Goal: Communication & Community: Answer question/provide support

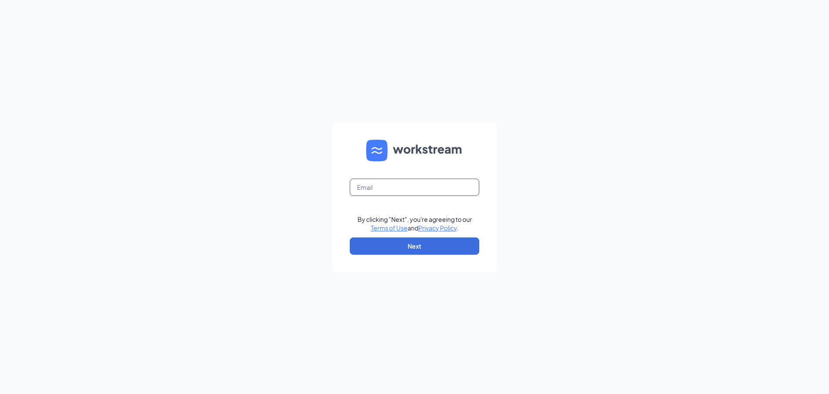
click at [397, 184] on input "text" at bounding box center [415, 186] width 130 height 17
type input "[EMAIL_ADDRESS][DOMAIN_NAME]"
click at [413, 242] on button "Next" at bounding box center [415, 245] width 130 height 17
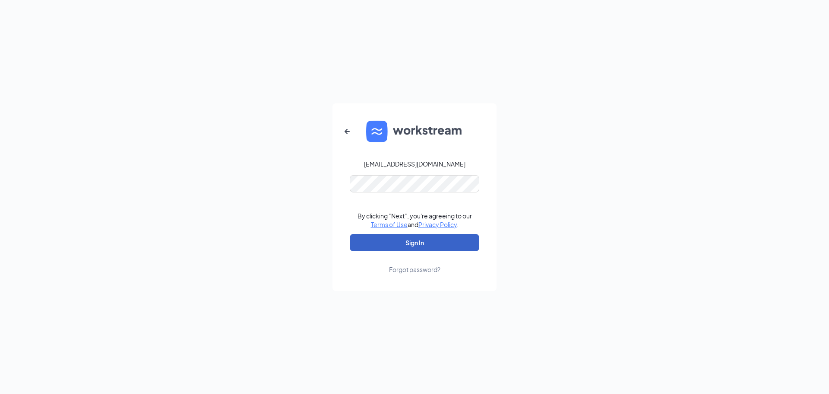
click at [399, 246] on button "Sign In" at bounding box center [415, 242] width 130 height 17
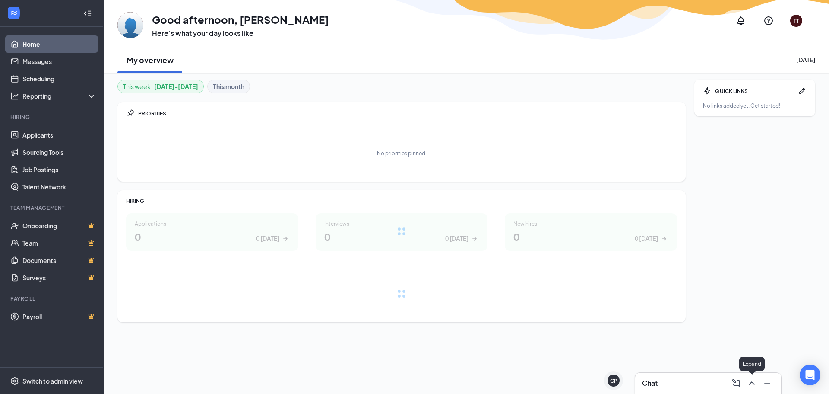
click at [754, 382] on icon "ChevronUp" at bounding box center [752, 383] width 10 height 10
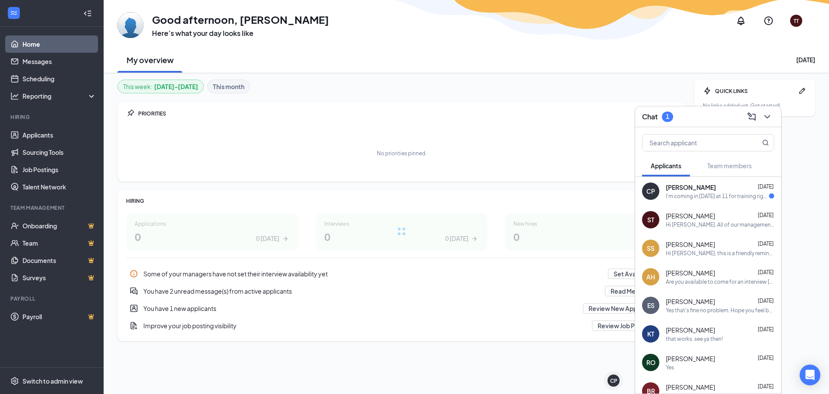
click at [711, 198] on div "I'm coming in [DATE] at 11 for training right? Or was it [DATE]?" at bounding box center [717, 195] width 103 height 7
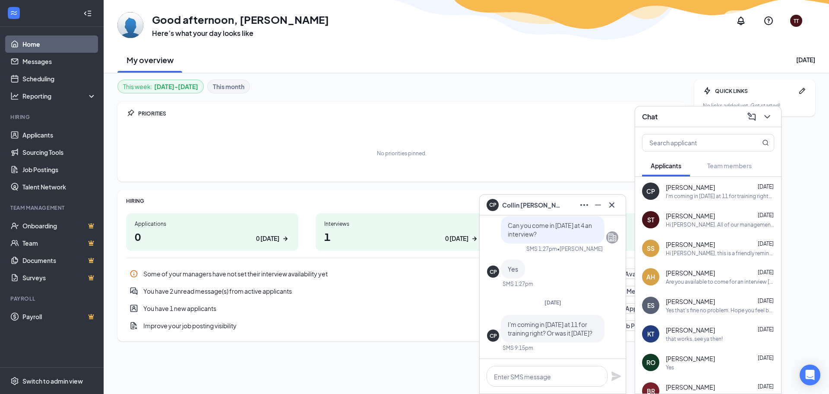
click at [745, 276] on div "[PERSON_NAME] [DATE]" at bounding box center [720, 272] width 108 height 9
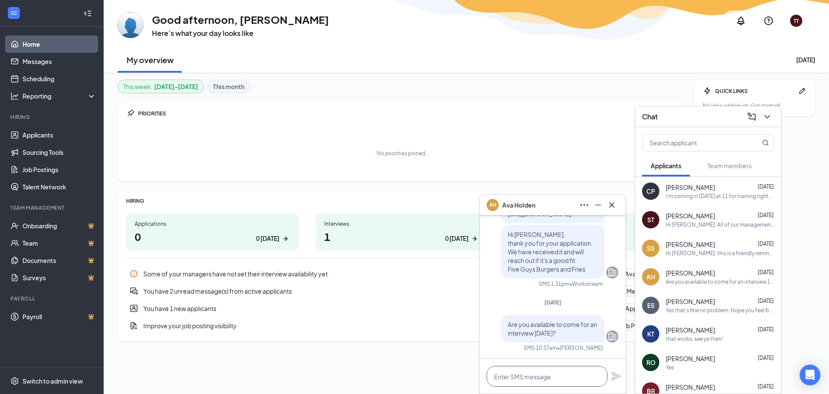
click at [560, 379] on textarea at bounding box center [547, 375] width 121 height 21
click at [584, 200] on icon "Ellipses" at bounding box center [584, 205] width 10 height 10
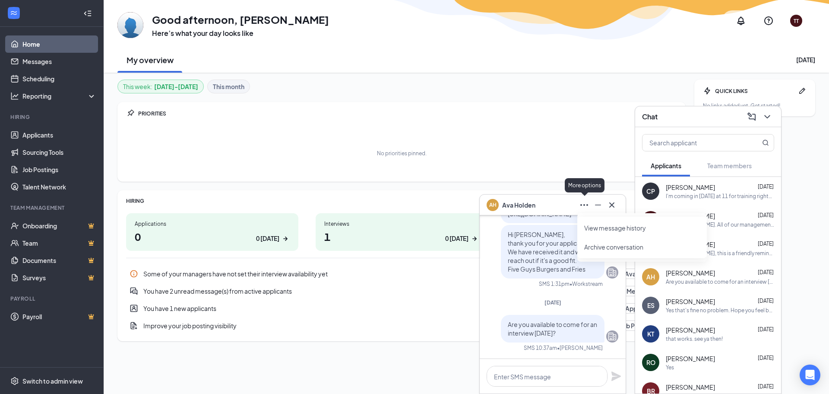
click at [511, 205] on span "[PERSON_NAME]" at bounding box center [518, 205] width 33 height 10
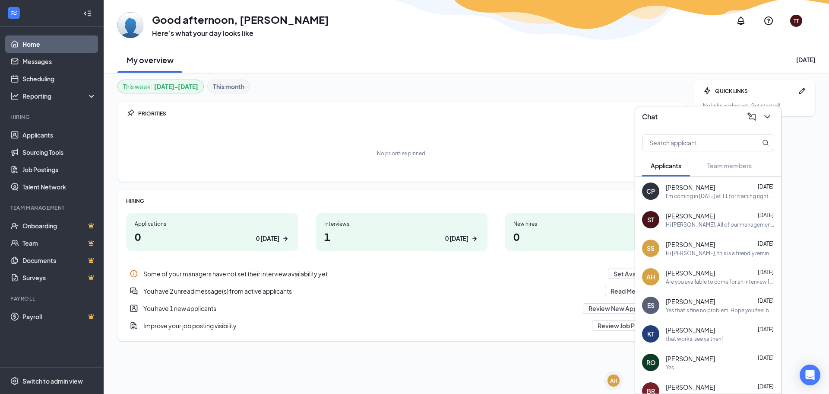
click at [511, 205] on div "HIRING Applications 0 0 [DATE] Interviews 1 0 [DATE] New hires 0 0 [DATE] Some …" at bounding box center [401, 265] width 568 height 151
click at [616, 383] on div "AH" at bounding box center [613, 380] width 7 height 7
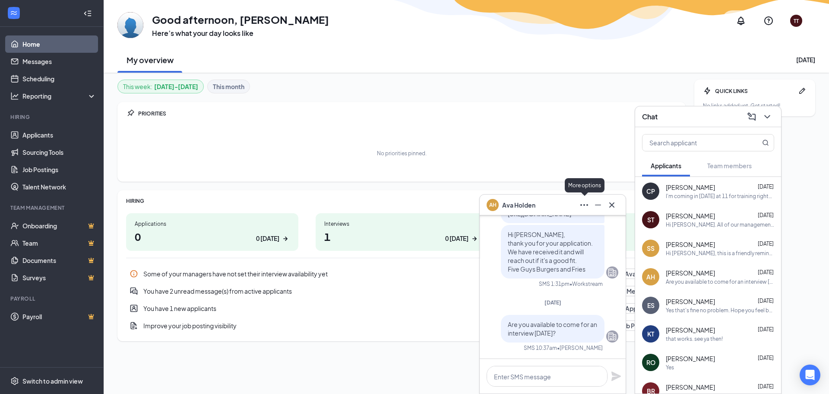
click at [595, 200] on icon "Minimize" at bounding box center [598, 205] width 10 height 10
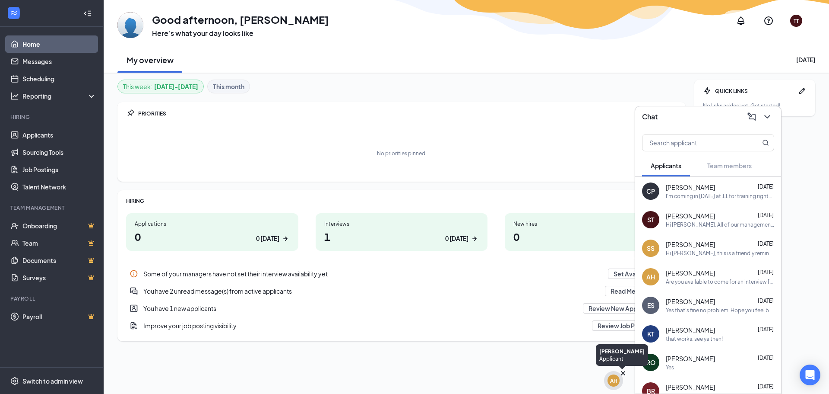
click at [615, 381] on div "AH" at bounding box center [613, 380] width 7 height 7
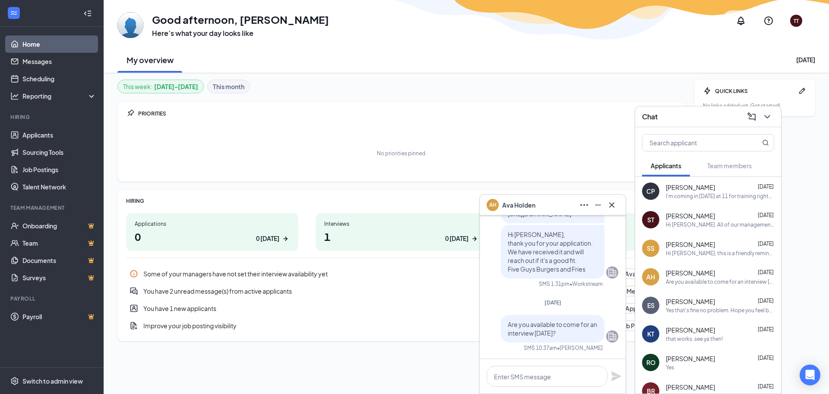
click at [770, 109] on div "Chat" at bounding box center [708, 116] width 146 height 21
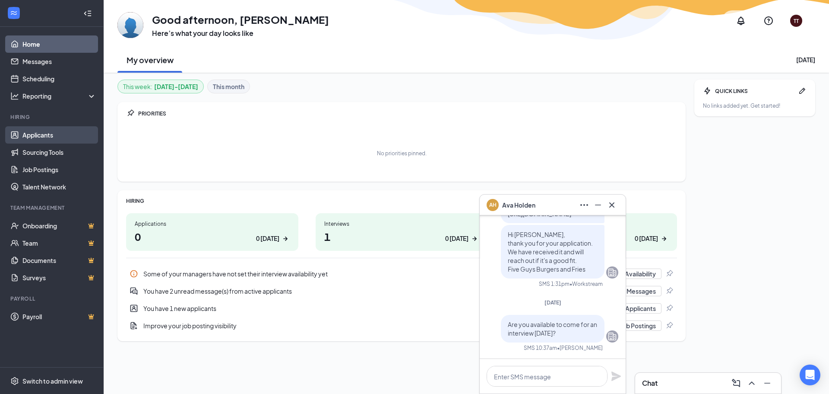
click at [50, 134] on link "Applicants" at bounding box center [59, 134] width 74 height 17
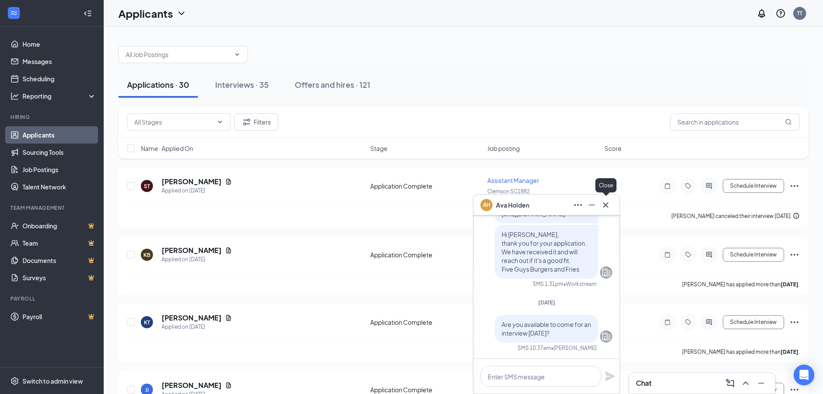
click at [610, 202] on icon "Cross" at bounding box center [605, 205] width 10 height 10
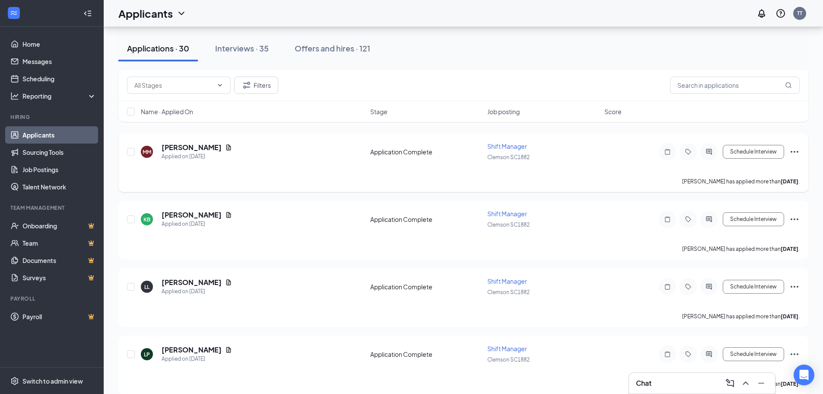
scroll to position [389, 0]
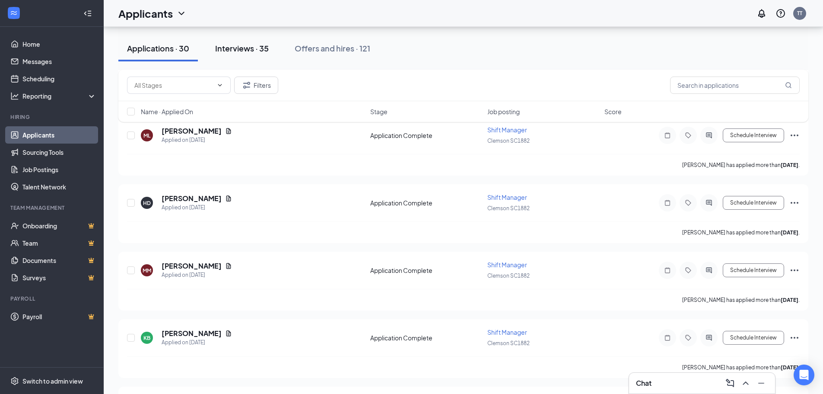
click at [272, 48] on button "Interviews · 35" at bounding box center [241, 48] width 71 height 26
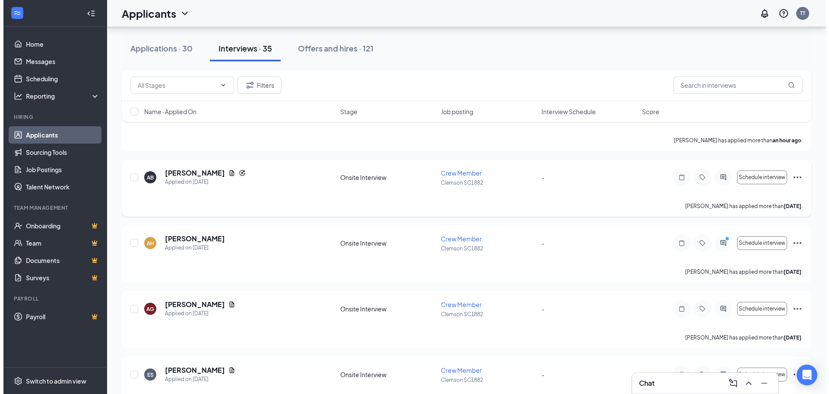
scroll to position [86, 0]
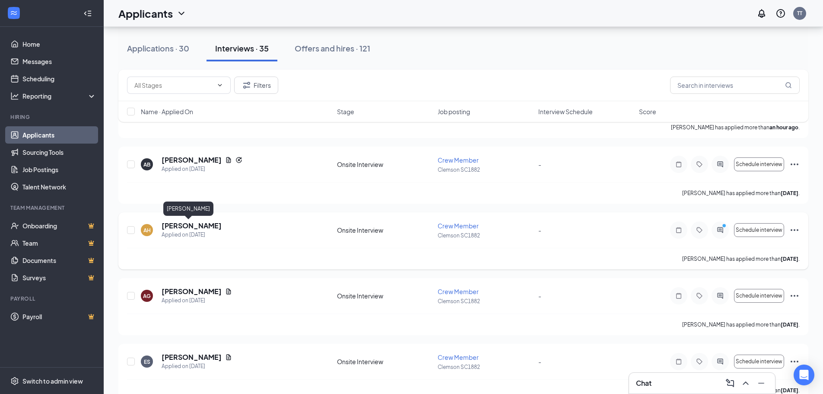
click at [193, 228] on h5 "[PERSON_NAME]" at bounding box center [192, 226] width 60 height 10
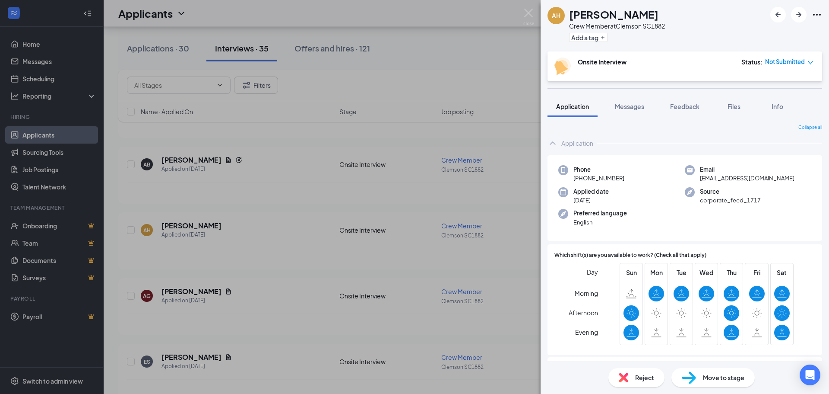
click at [463, 226] on div "AH [PERSON_NAME] Crew Member at Clemson SC1882 Add a tag Onsite Interview Statu…" at bounding box center [414, 197] width 829 height 394
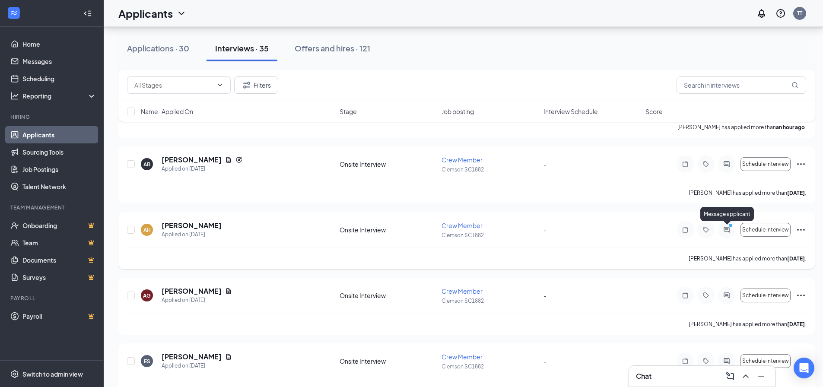
click at [733, 228] on icon "PrimaryDot" at bounding box center [732, 226] width 10 height 7
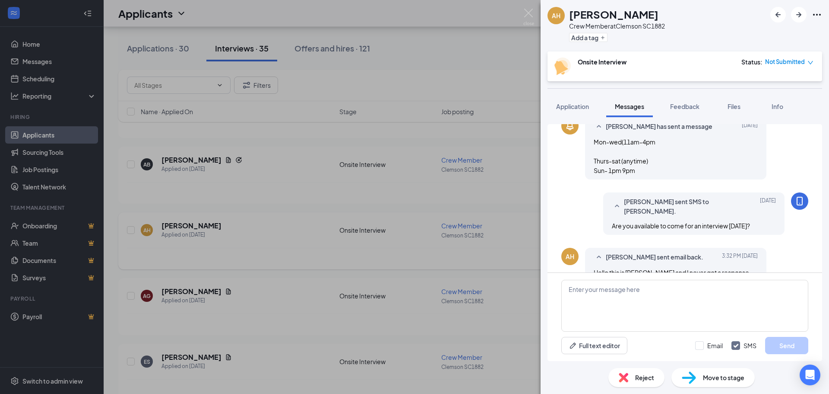
scroll to position [327, 0]
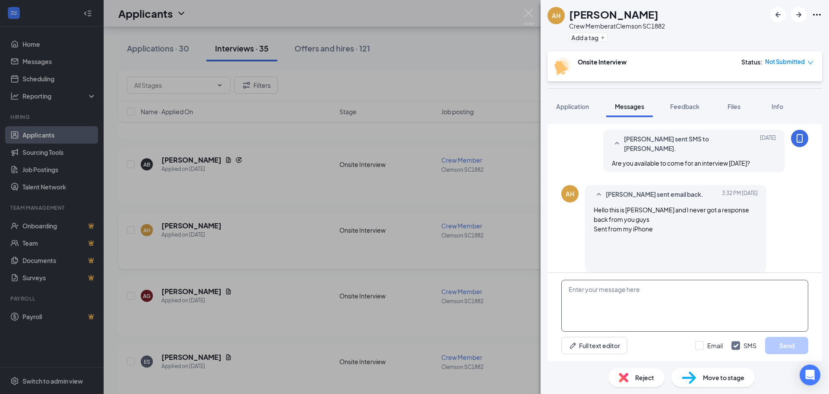
click at [648, 298] on textarea at bounding box center [685, 305] width 247 height 52
click at [622, 295] on textarea at bounding box center [685, 305] width 247 height 52
type textarea "w"
type textarea "When are you available to come in for an interview?"
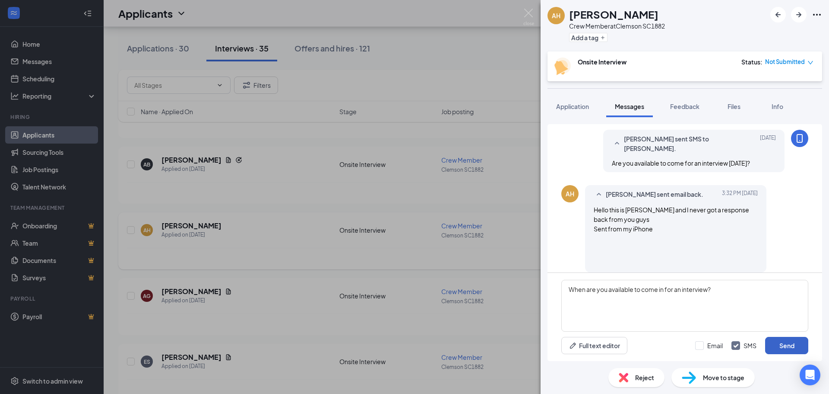
click at [783, 343] on button "Send" at bounding box center [786, 344] width 43 height 17
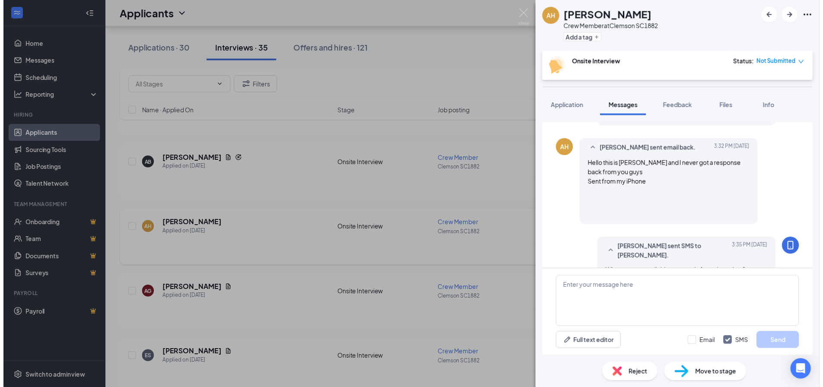
scroll to position [374, 0]
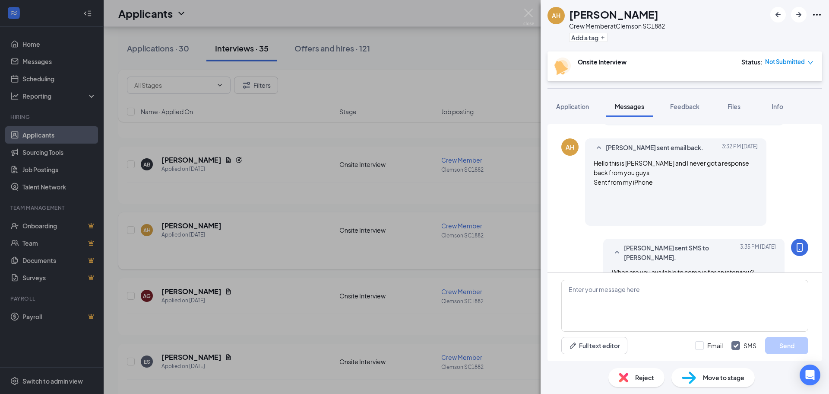
click at [257, 224] on div "AH [PERSON_NAME] Crew Member at Clemson SC1882 Add a tag Onsite Interview Statu…" at bounding box center [414, 197] width 829 height 394
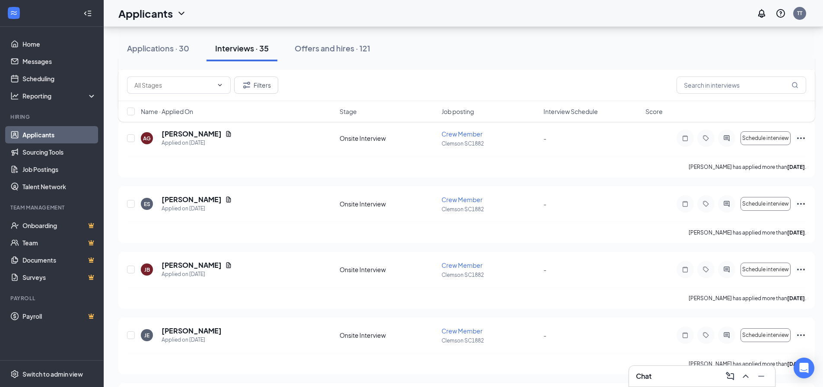
scroll to position [259, 0]
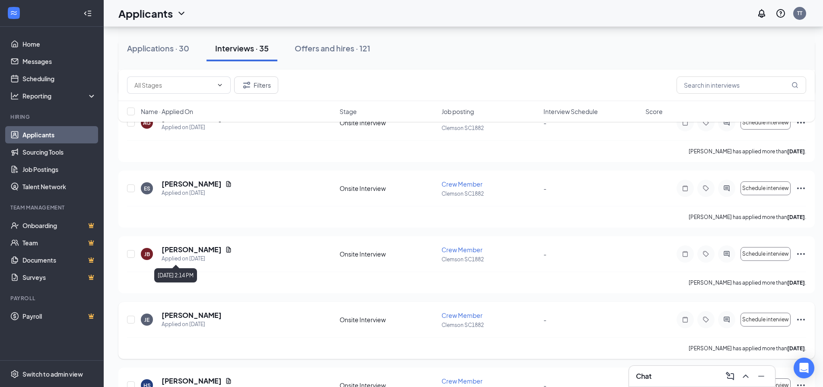
drag, startPoint x: 196, startPoint y: 308, endPoint x: 197, endPoint y: 324, distance: 16.5
drag, startPoint x: 197, startPoint y: 324, endPoint x: 334, endPoint y: 354, distance: 140.5
click at [334, 354] on div "[PERSON_NAME] has applied more than [DATE] ." at bounding box center [466, 348] width 679 height 22
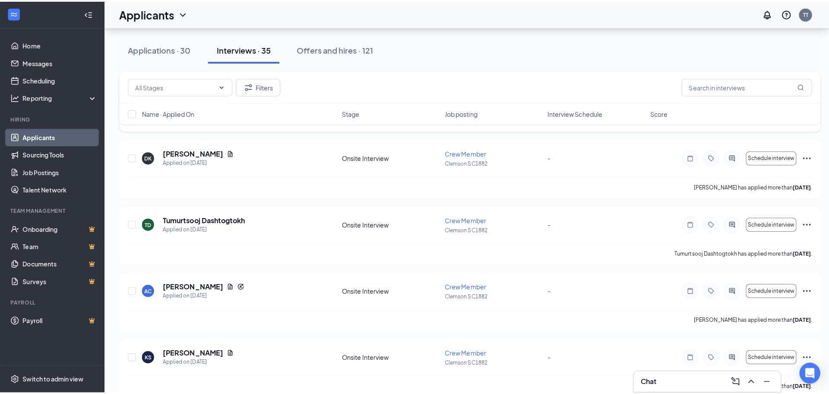
scroll to position [691, 0]
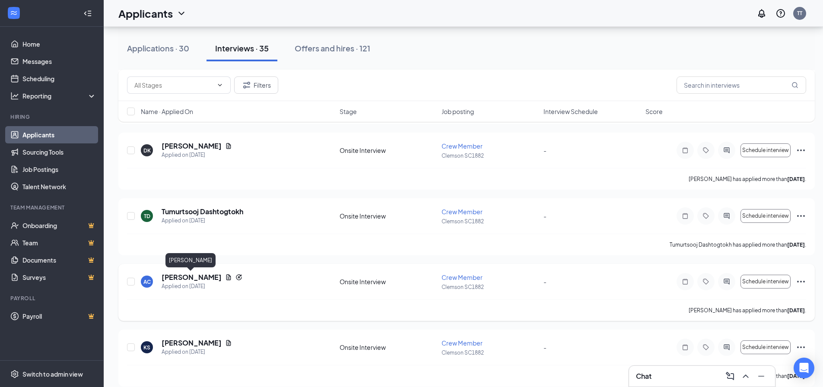
click at [190, 276] on h5 "[PERSON_NAME]" at bounding box center [192, 278] width 60 height 10
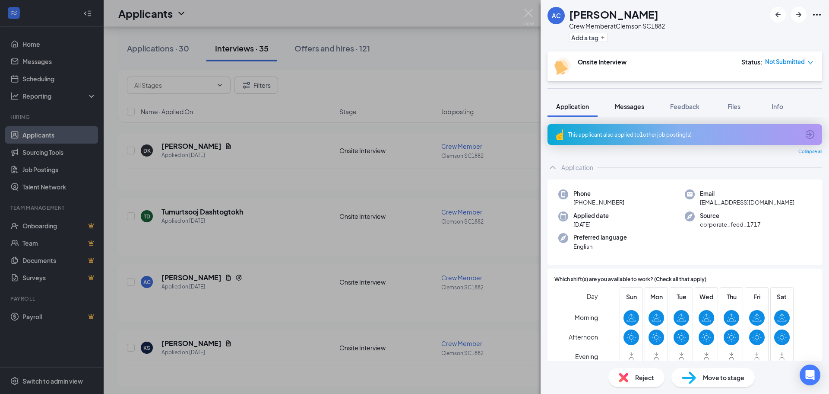
click at [642, 113] on button "Messages" at bounding box center [629, 106] width 47 height 22
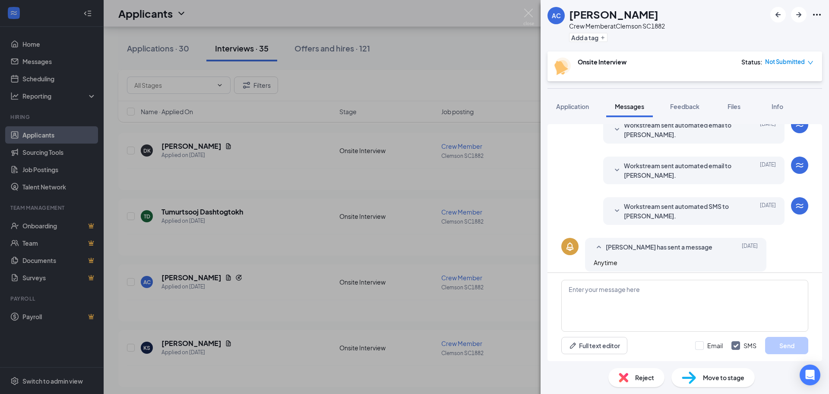
scroll to position [152, 0]
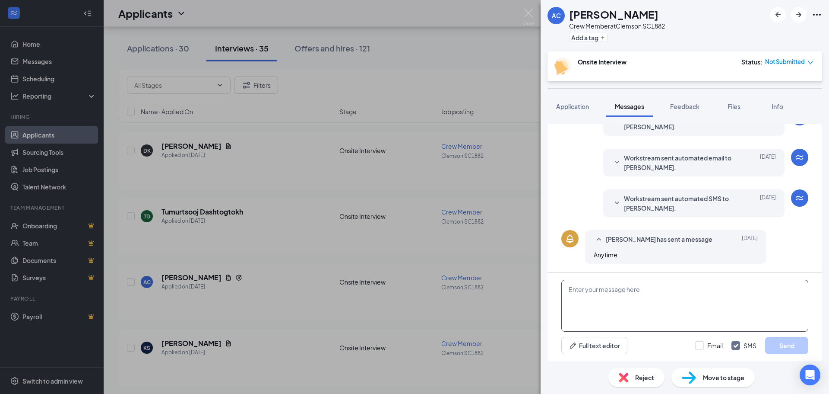
click at [646, 292] on textarea at bounding box center [685, 305] width 247 height 52
type textarea "Are you available [DATE] for an interview?"
click at [788, 352] on button "Send" at bounding box center [786, 344] width 43 height 17
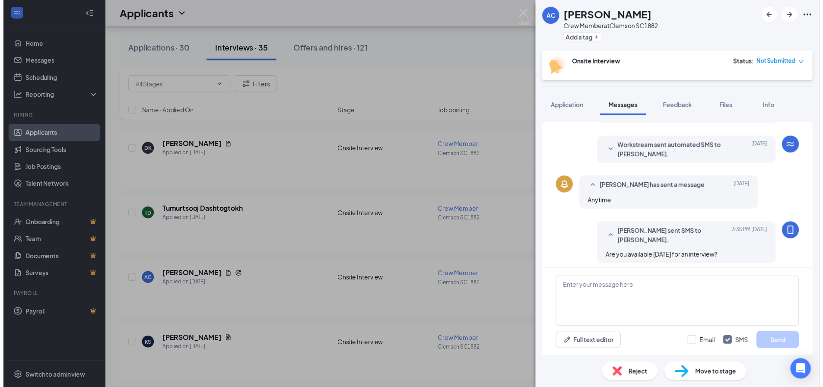
scroll to position [207, 0]
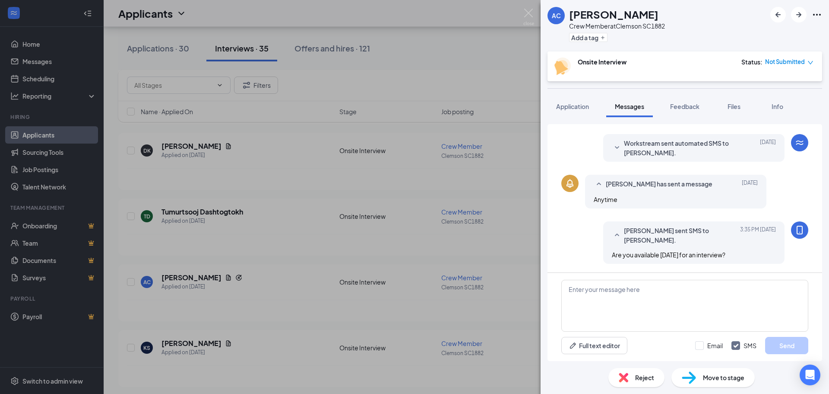
click at [456, 220] on div "AC [PERSON_NAME] Crew Member at Clemson SC1882 Add a tag Onsite Interview Statu…" at bounding box center [414, 197] width 829 height 394
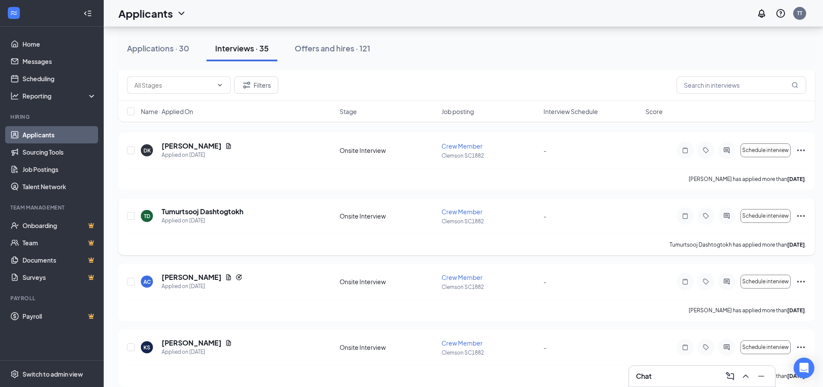
click at [345, 236] on div "Tumurtsooj Dashtogtokh has applied more than [DATE] ." at bounding box center [466, 245] width 679 height 22
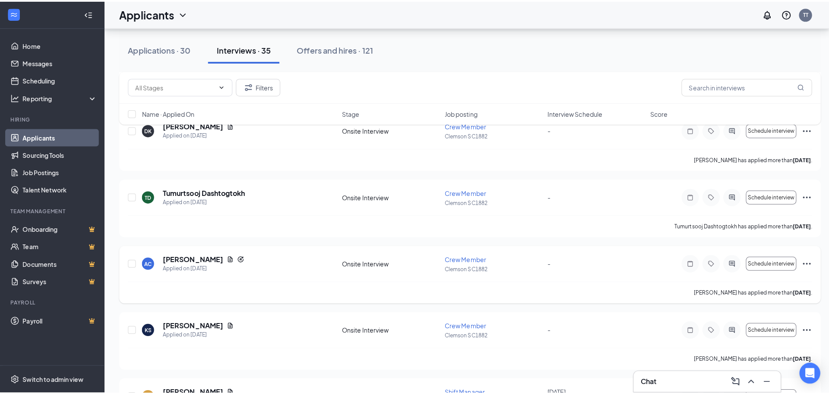
scroll to position [778, 0]
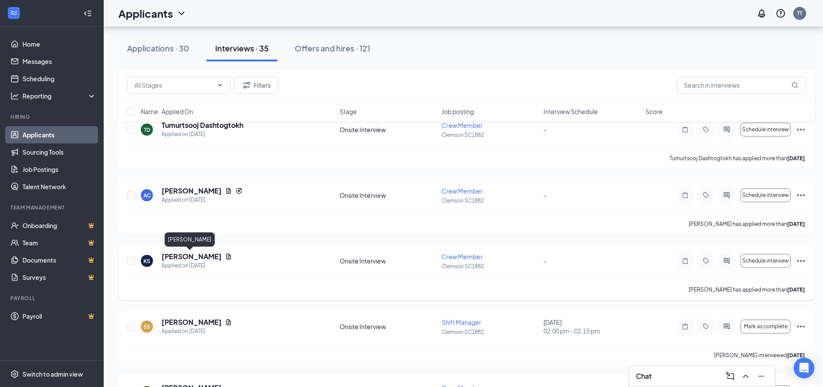
click at [181, 256] on h5 "[PERSON_NAME]" at bounding box center [192, 257] width 60 height 10
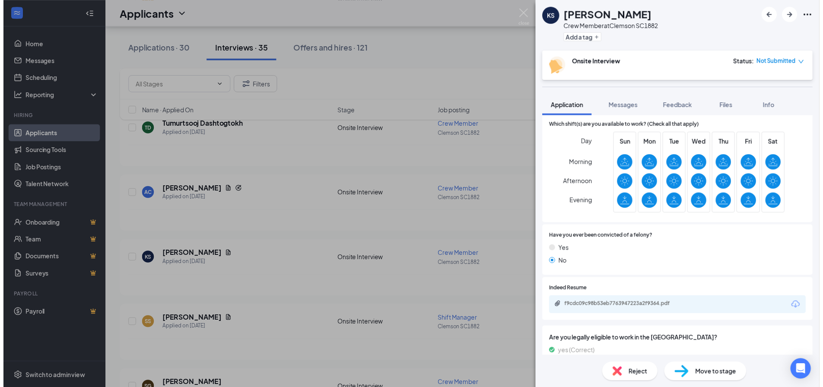
scroll to position [130, 0]
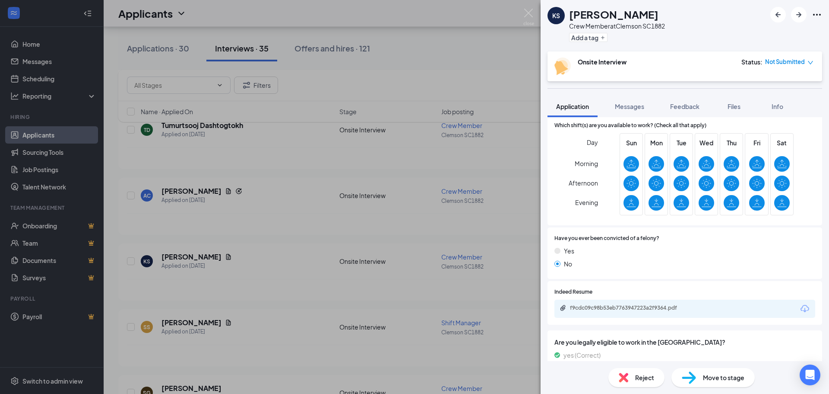
click at [628, 303] on div "f9cdc09c98b53eb7763947223a2f9364.pdf" at bounding box center [685, 308] width 261 height 18
click at [628, 306] on div "f9cdc09c98b53eb7763947223a2f9364.pdf" at bounding box center [630, 307] width 121 height 7
click at [312, 187] on div "KS [PERSON_NAME] Crew Member at Clemson SC1882 Add a tag Onsite Interview Statu…" at bounding box center [414, 197] width 829 height 394
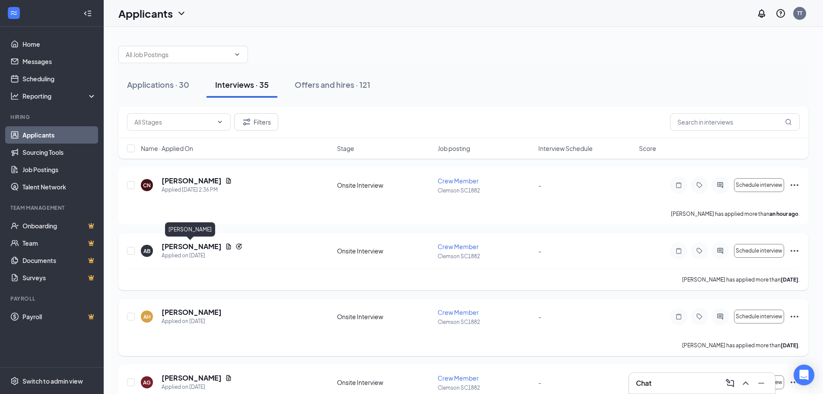
click at [200, 245] on h5 "[PERSON_NAME]" at bounding box center [192, 246] width 60 height 10
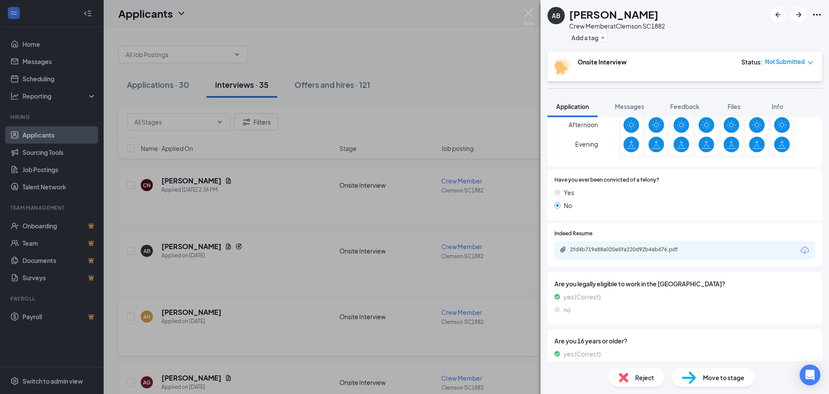
scroll to position [216, 0]
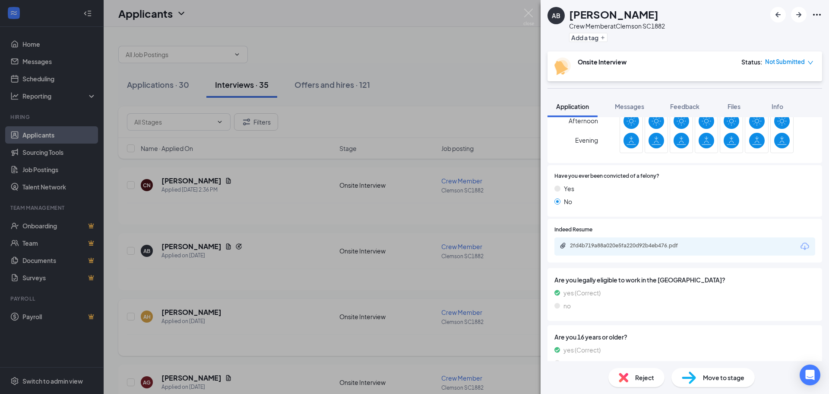
click at [609, 252] on div "2fd4b719a88a020e5fa220d92b4eb476.pdf" at bounding box center [685, 246] width 261 height 18
click at [614, 245] on div "2fd4b719a88a020e5fa220d92b4eb476.pdf" at bounding box center [630, 245] width 121 height 7
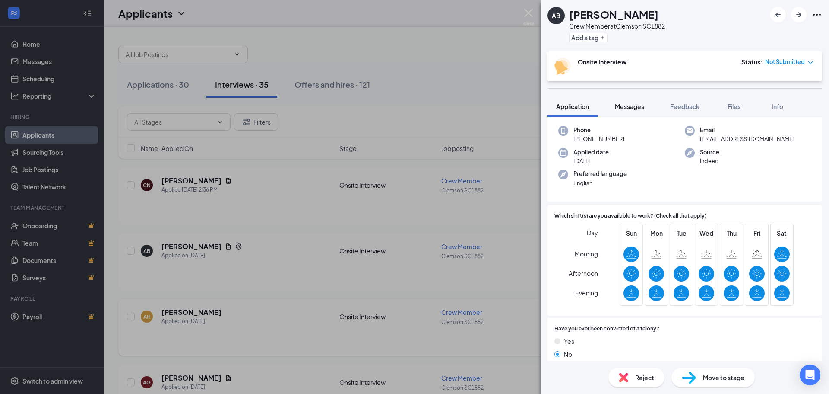
scroll to position [59, 0]
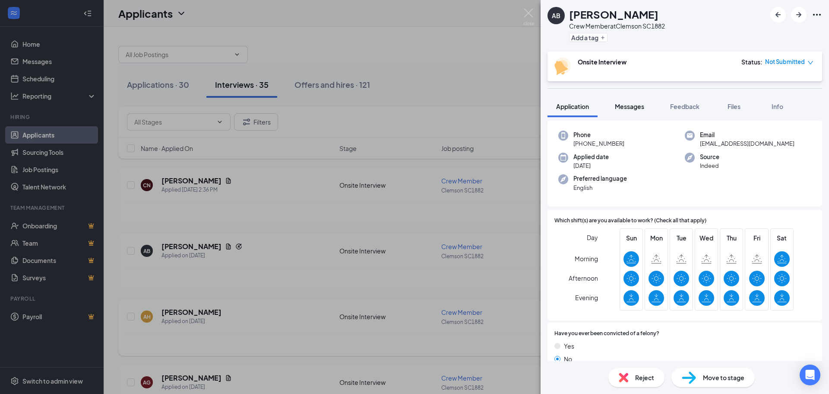
click at [636, 95] on button "Messages" at bounding box center [629, 106] width 47 height 22
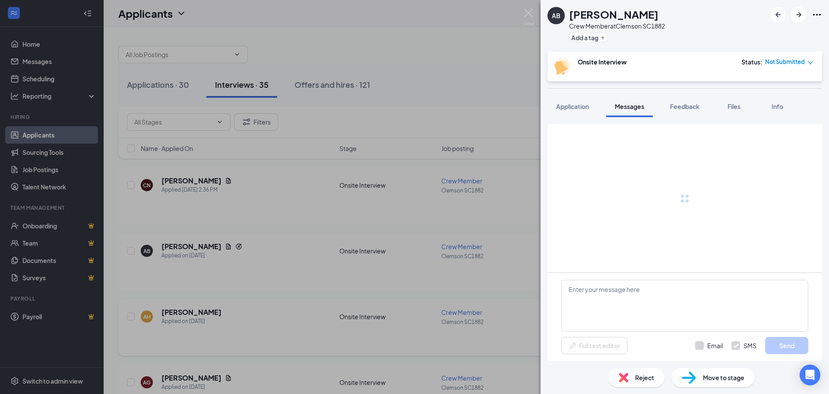
click at [635, 102] on div "Messages" at bounding box center [629, 106] width 29 height 9
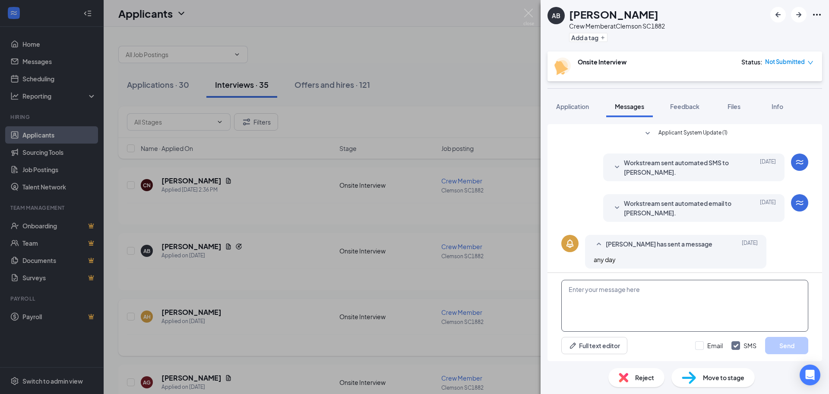
scroll to position [152, 0]
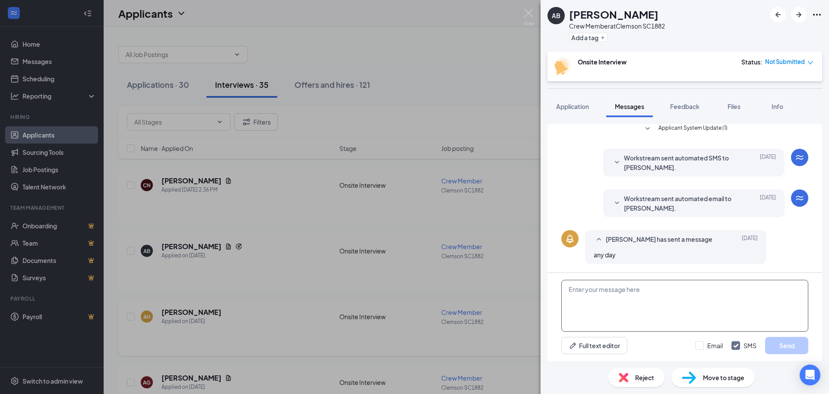
click at [661, 301] on textarea at bounding box center [685, 305] width 247 height 52
type textarea "Aer you available to come to an interview [DATE] ?"
click at [795, 351] on button "Send" at bounding box center [786, 344] width 43 height 17
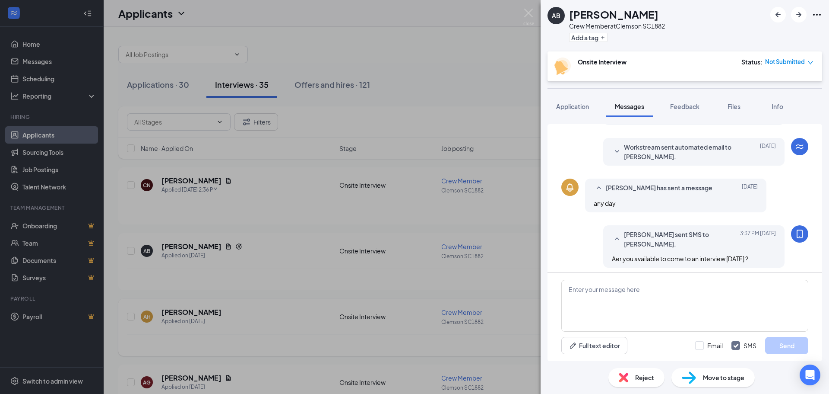
scroll to position [207, 0]
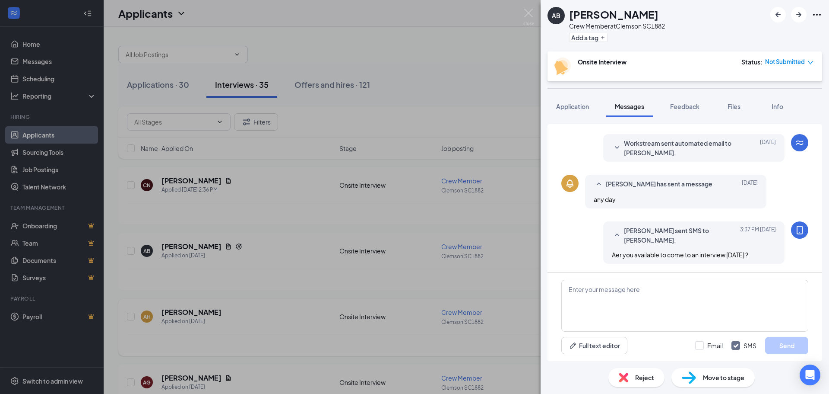
click at [531, 221] on div "AB [PERSON_NAME] Crew Member at Clemson SC1882 Add a tag Onsite Interview Statu…" at bounding box center [414, 197] width 829 height 394
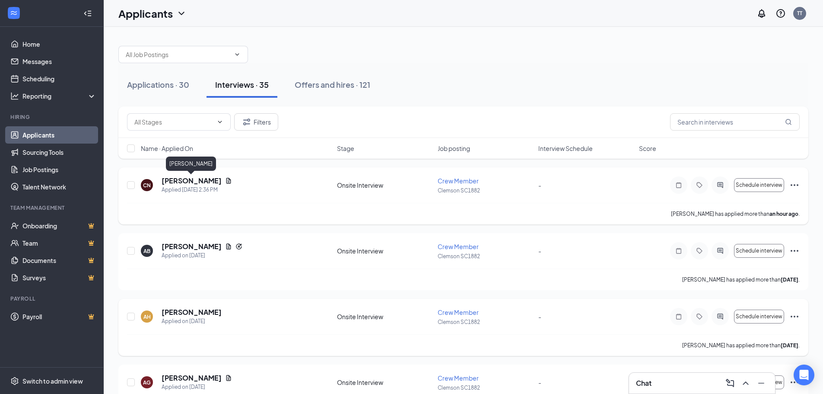
click at [197, 178] on h5 "[PERSON_NAME]" at bounding box center [192, 181] width 60 height 10
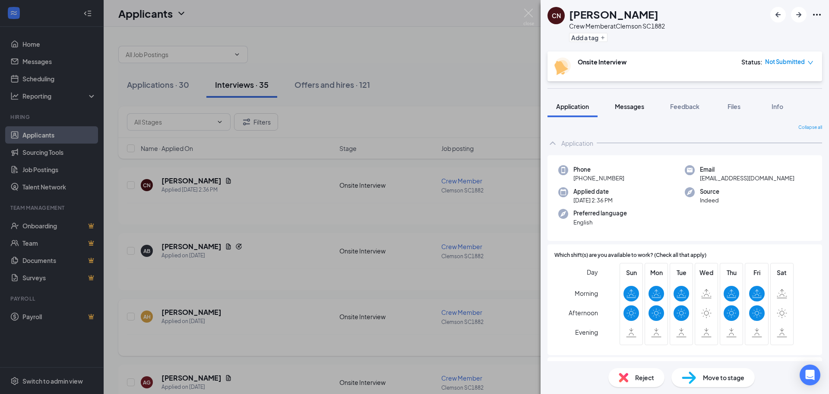
click at [643, 106] on span "Messages" at bounding box center [629, 106] width 29 height 8
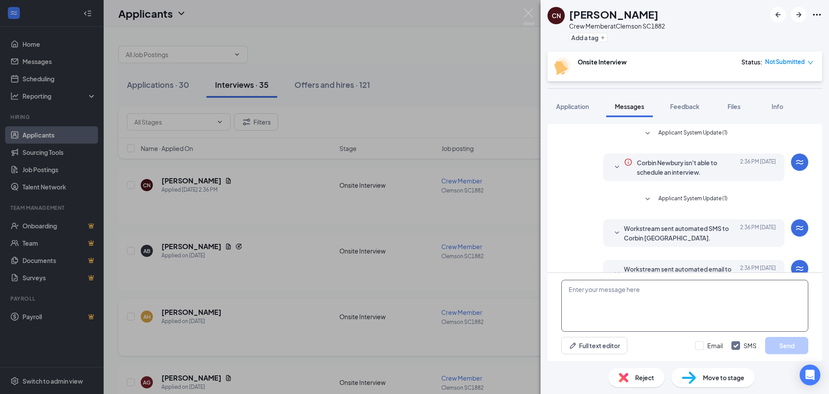
scroll to position [152, 0]
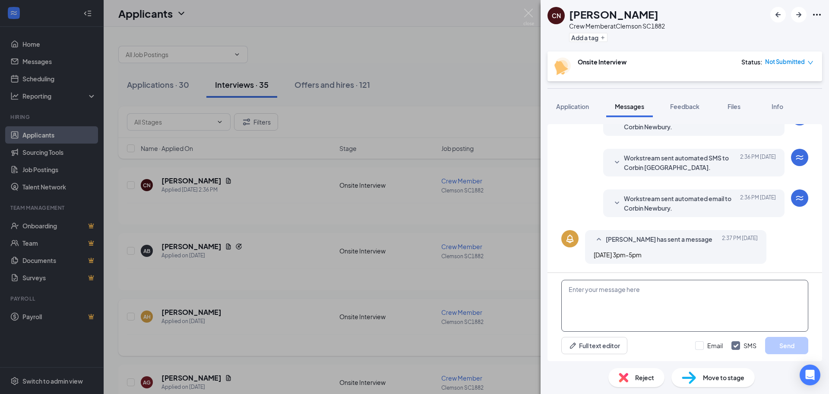
click at [622, 297] on textarea at bounding box center [685, 305] width 247 height 52
type textarea "Are you available to come in for an interview [DATE] ?"
click at [796, 338] on button "Send" at bounding box center [786, 344] width 43 height 17
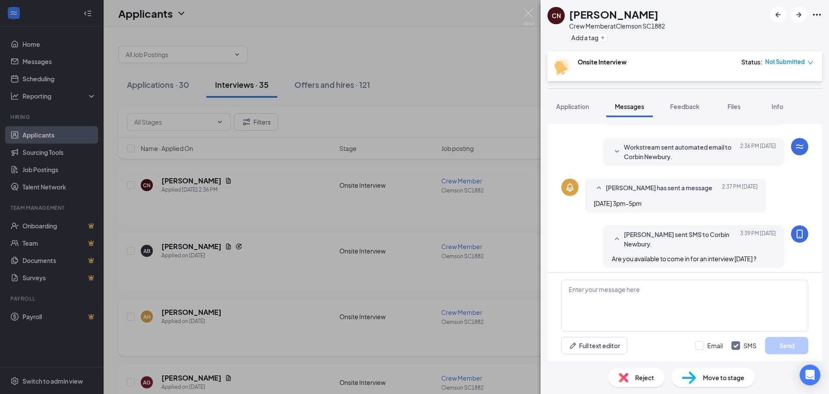
scroll to position [207, 0]
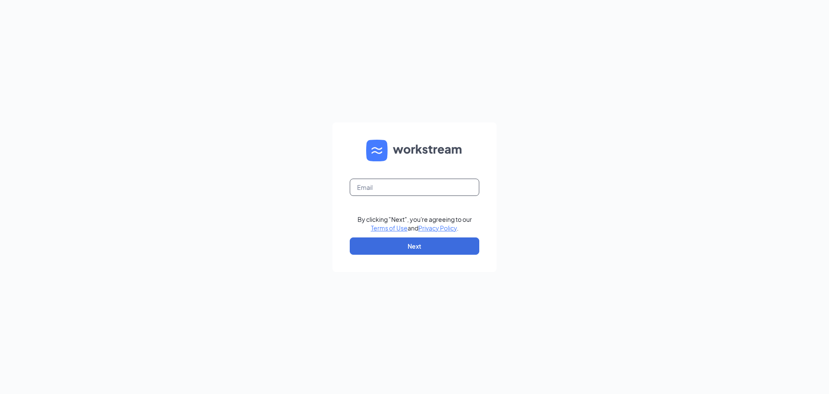
click at [401, 191] on input "text" at bounding box center [415, 186] width 130 height 17
type input "[EMAIL_ADDRESS][DOMAIN_NAME]"
click at [381, 235] on form "tonia0314@icloud.com By clicking "Next", you're agreeing to our Terms of Use an…" at bounding box center [415, 196] width 164 height 149
click at [384, 245] on button "Next" at bounding box center [415, 245] width 130 height 17
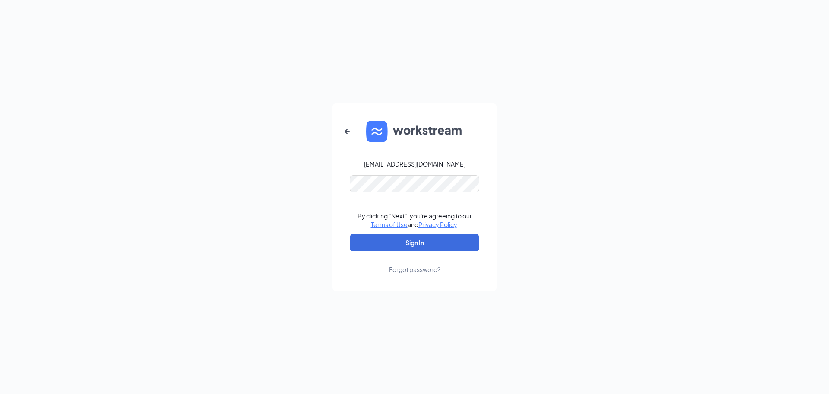
click at [400, 251] on link "Forgot password?" at bounding box center [414, 262] width 51 height 22
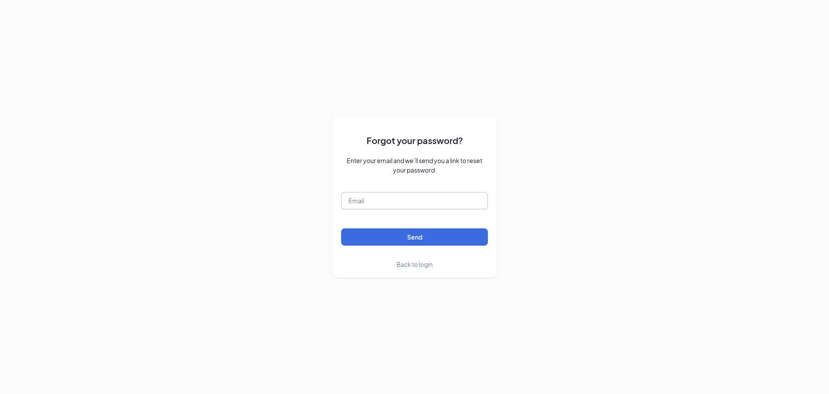
click at [471, 202] on input "text" at bounding box center [414, 200] width 147 height 17
click at [228, 96] on div "Forgot your password? Enter your email and we’ll send you a link to reset your …" at bounding box center [414, 197] width 829 height 394
click at [400, 264] on span "Back to login" at bounding box center [415, 264] width 36 height 8
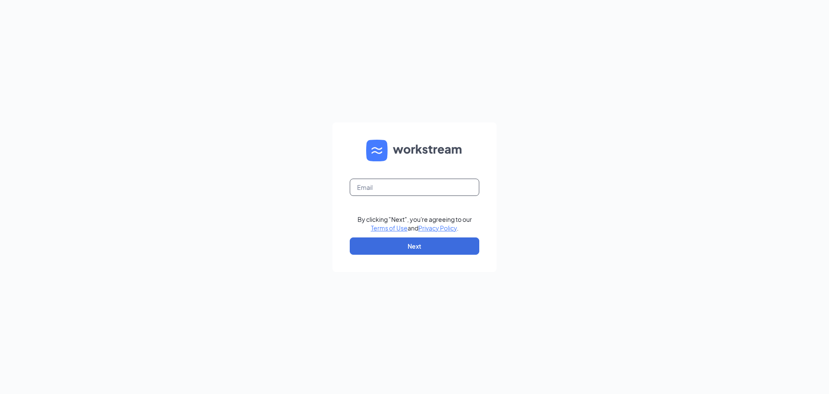
click at [378, 192] on input "text" at bounding box center [415, 186] width 130 height 17
type input "tonia0314@icloud.com"
click at [388, 241] on button "Next" at bounding box center [415, 245] width 130 height 17
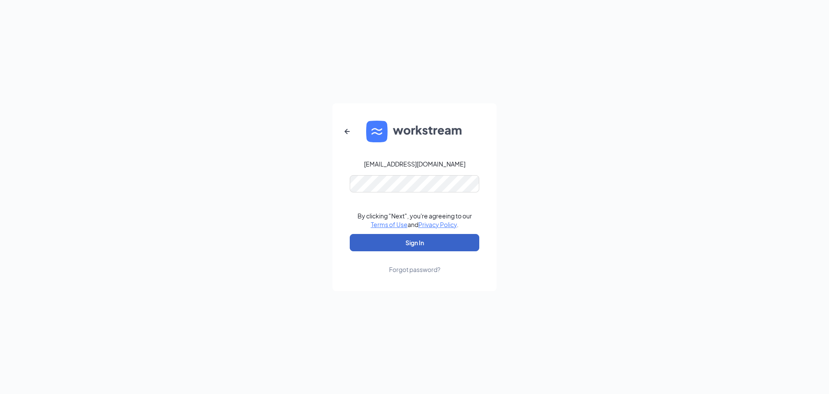
click at [417, 234] on button "Sign In" at bounding box center [415, 242] width 130 height 17
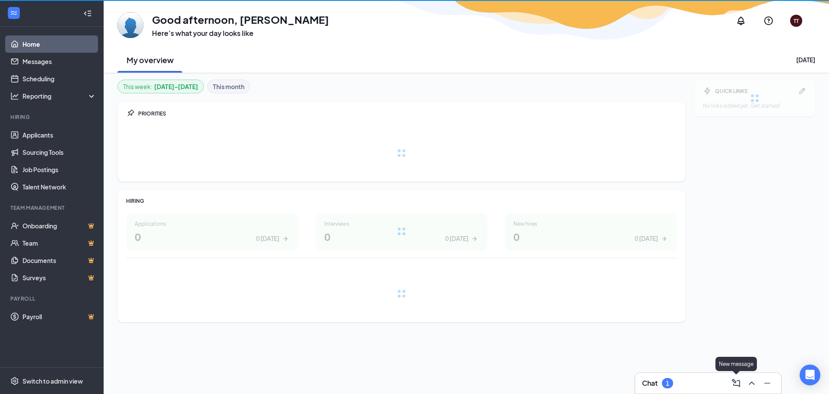
click at [743, 383] on button at bounding box center [737, 383] width 14 height 14
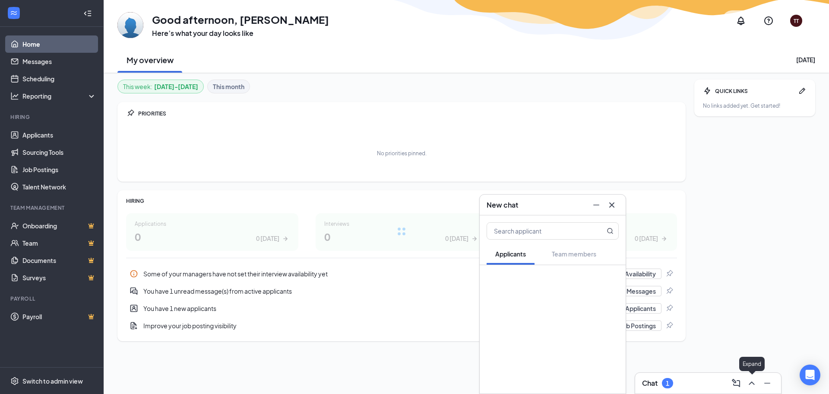
click at [746, 382] on button at bounding box center [752, 383] width 14 height 14
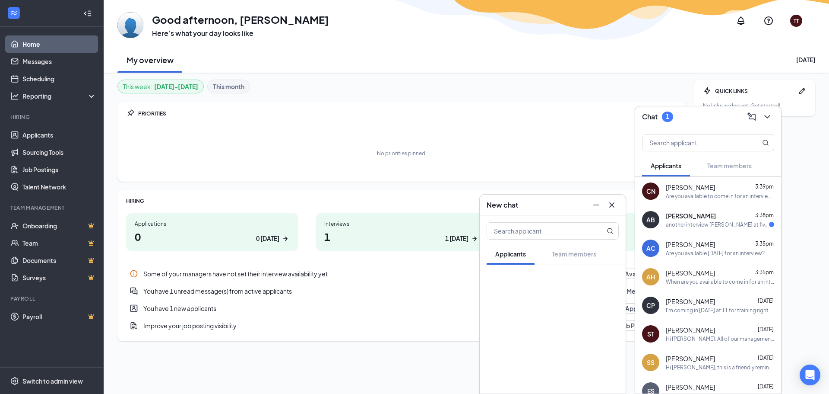
click at [693, 219] on span "[PERSON_NAME]" at bounding box center [691, 215] width 50 height 9
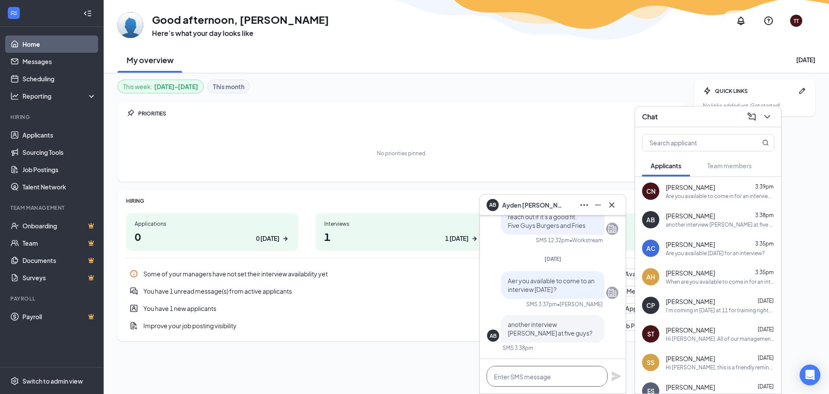
click at [568, 378] on textarea at bounding box center [547, 375] width 121 height 21
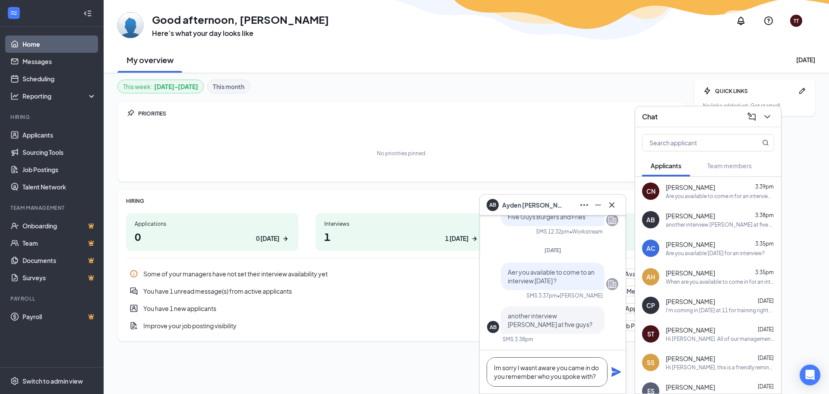
type textarea "Im sorry I wasnt aware you came in do you remember who you spoke with?"
click at [619, 372] on icon "Plane" at bounding box center [617, 372] width 10 height 10
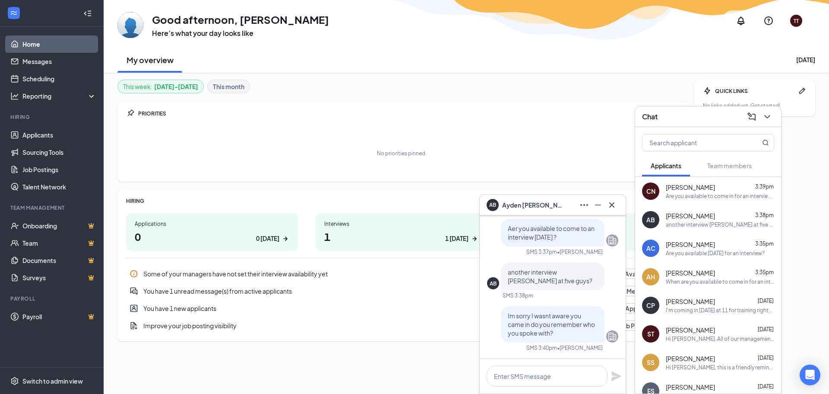
scroll to position [0, 0]
